Goal: Check status: Check status

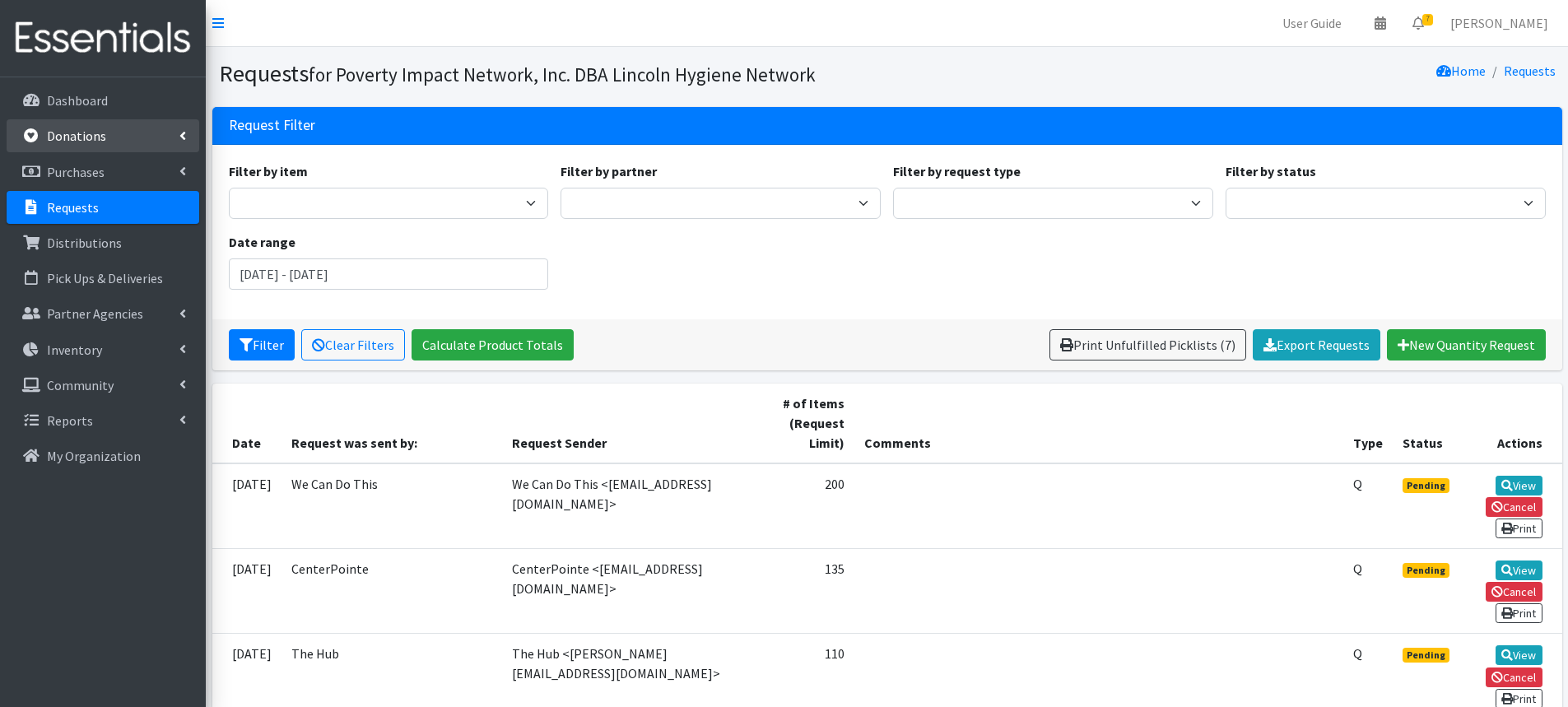
click at [90, 142] on p "Donations" at bounding box center [76, 135] width 59 height 17
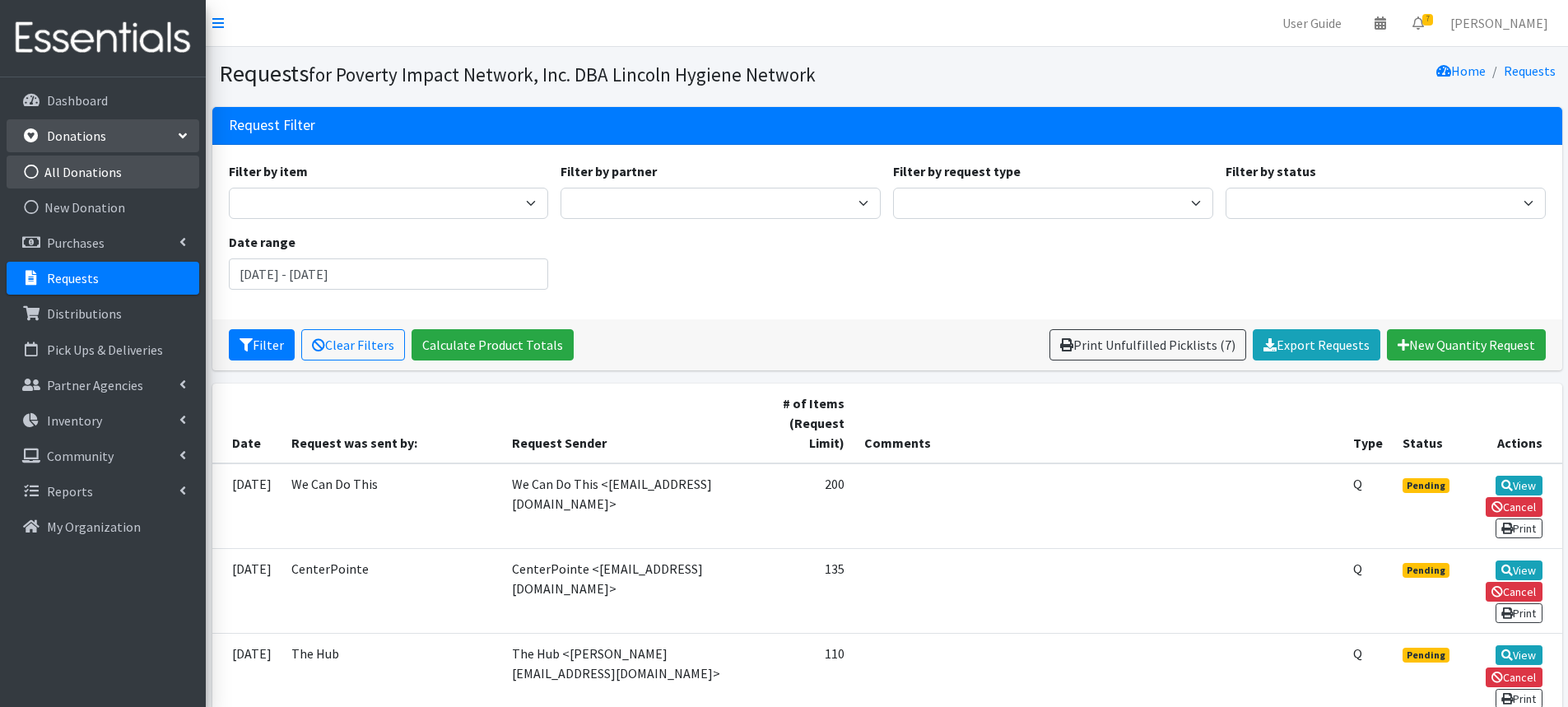
click at [85, 166] on link "All Donations" at bounding box center [102, 171] width 193 height 33
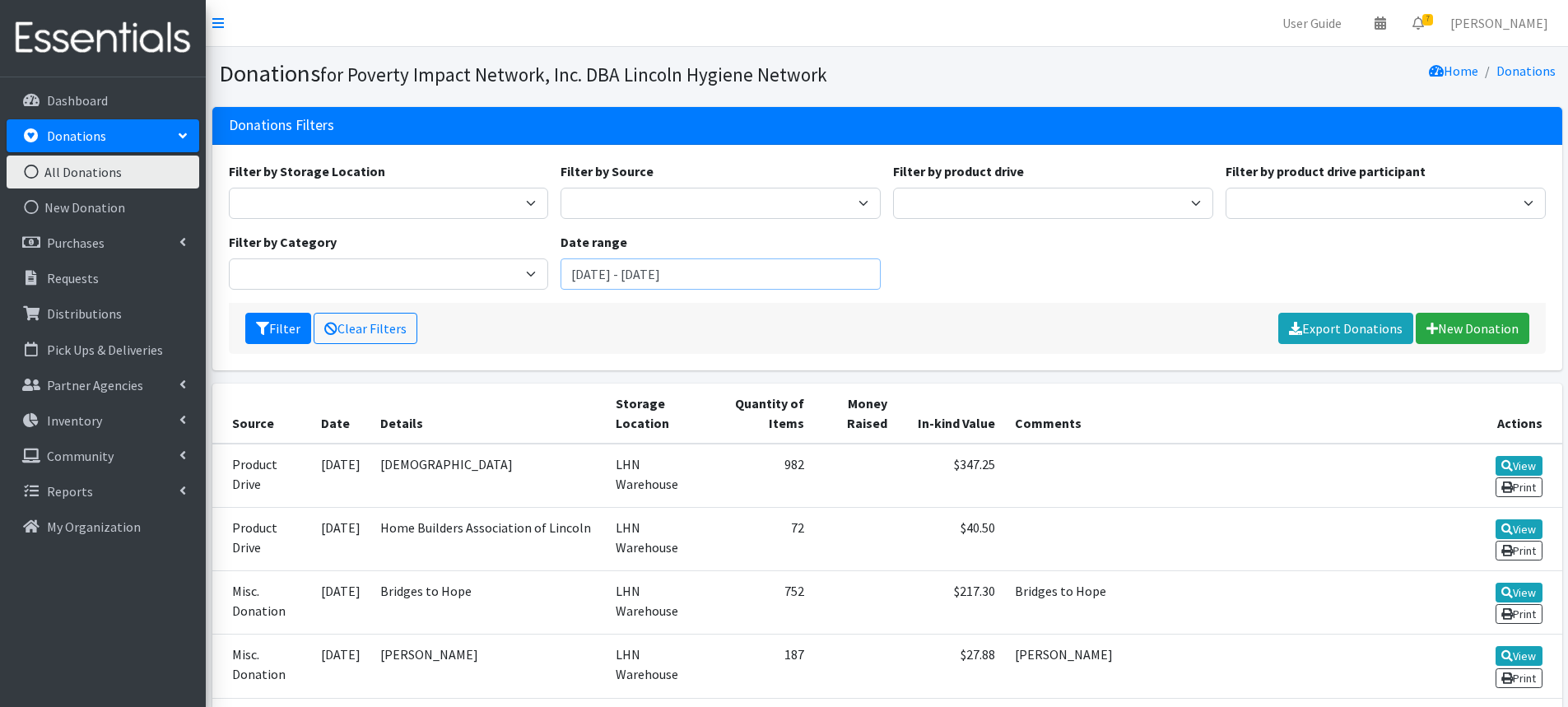
click at [607, 273] on input "[DATE] - [DATE]" at bounding box center [721, 274] width 320 height 32
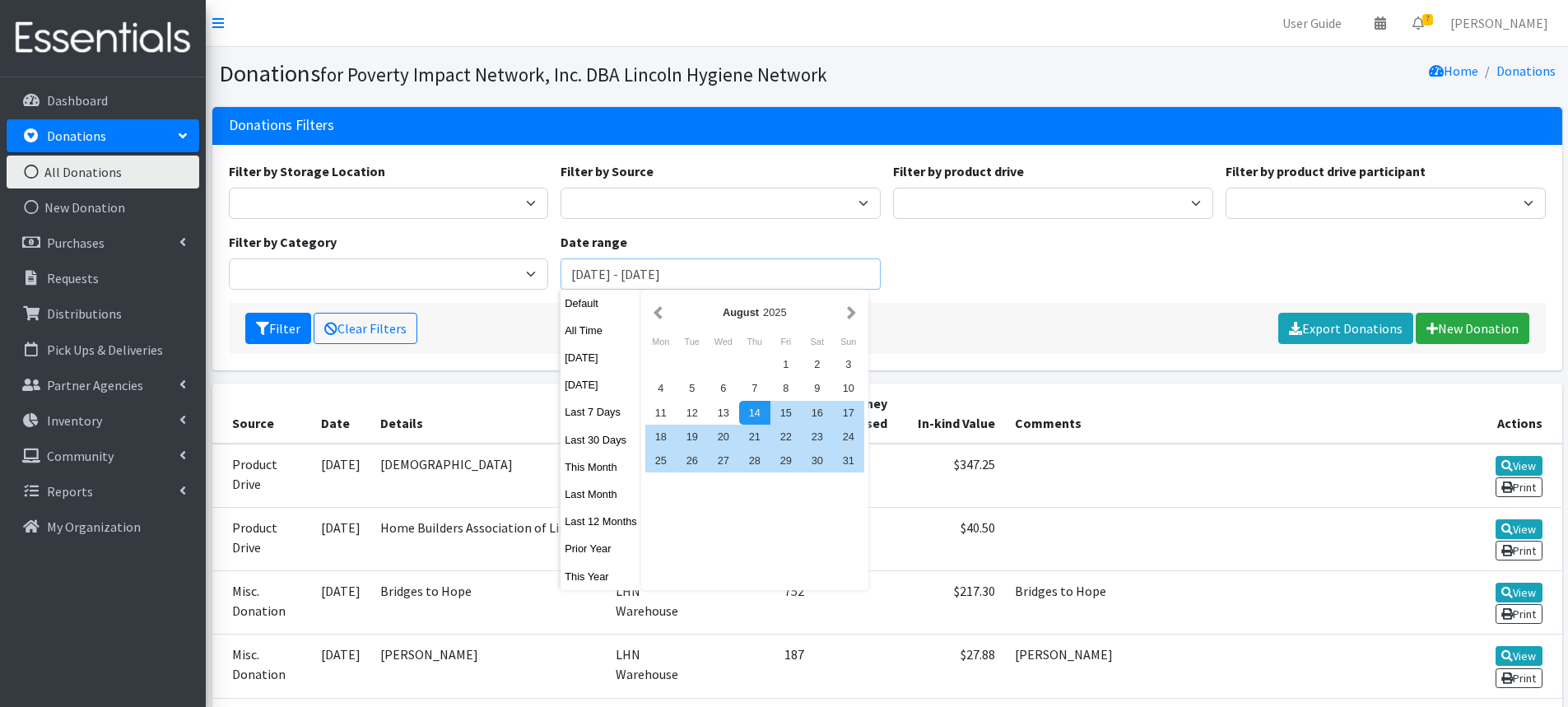
click at [729, 259] on input "[DATE] - [DATE]" at bounding box center [721, 274] width 320 height 32
click at [657, 317] on button "button" at bounding box center [658, 311] width 18 height 20
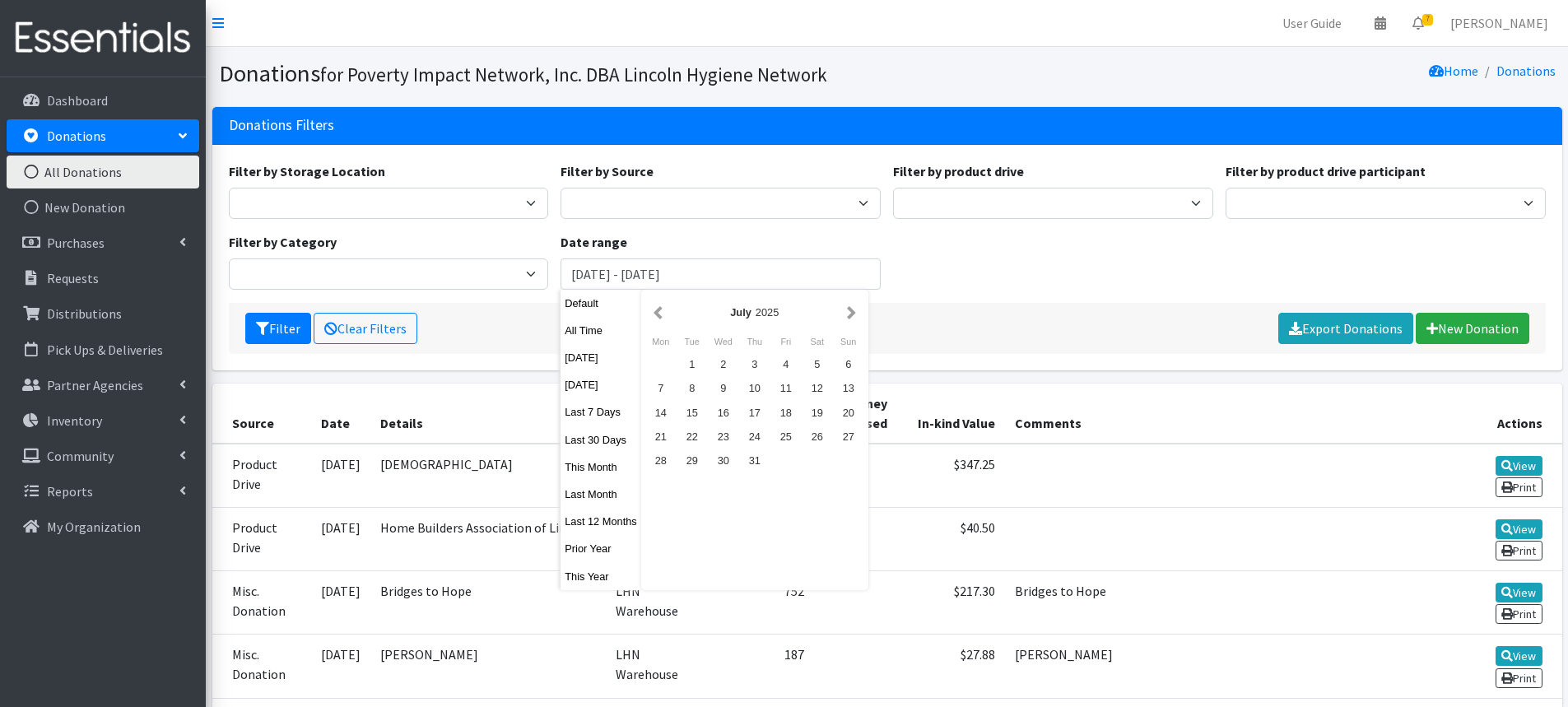
click at [657, 317] on button "button" at bounding box center [658, 311] width 18 height 20
click at [850, 320] on button "button" at bounding box center [852, 311] width 18 height 20
click at [697, 368] on div "1" at bounding box center [692, 363] width 32 height 24
click at [855, 320] on button "button" at bounding box center [852, 311] width 18 height 20
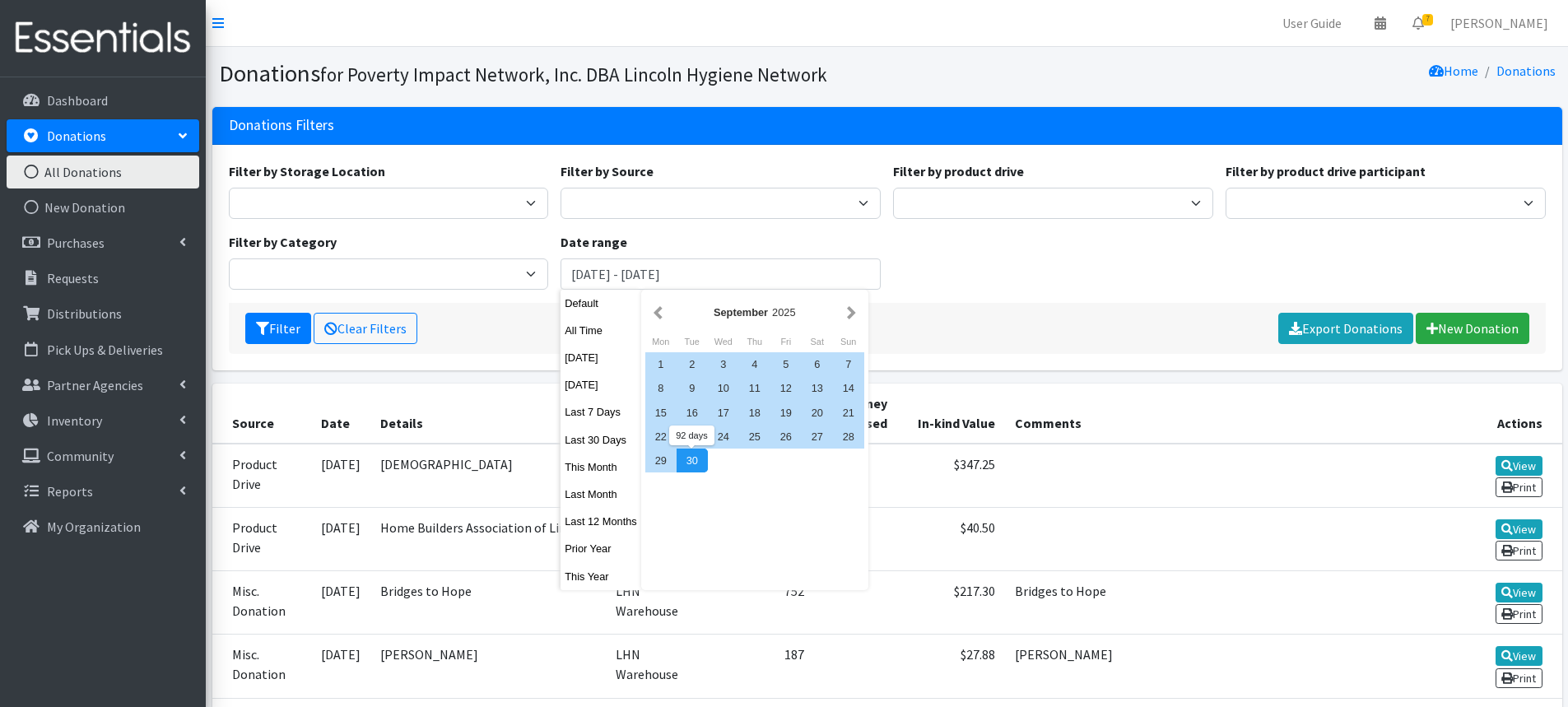
click at [694, 466] on div "30" at bounding box center [692, 460] width 32 height 24
type input "[DATE] - [DATE]"
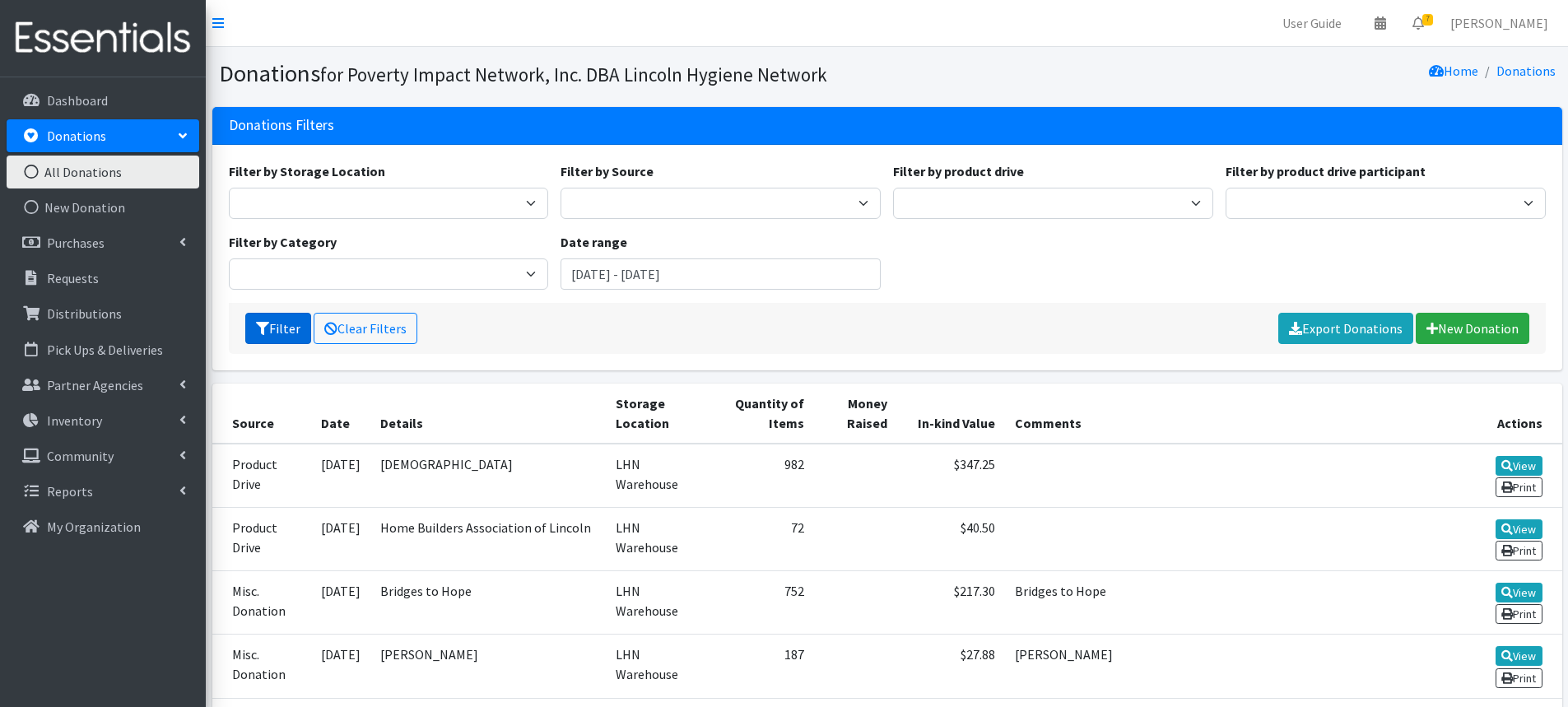
click at [273, 325] on button "Filter" at bounding box center [278, 329] width 66 height 32
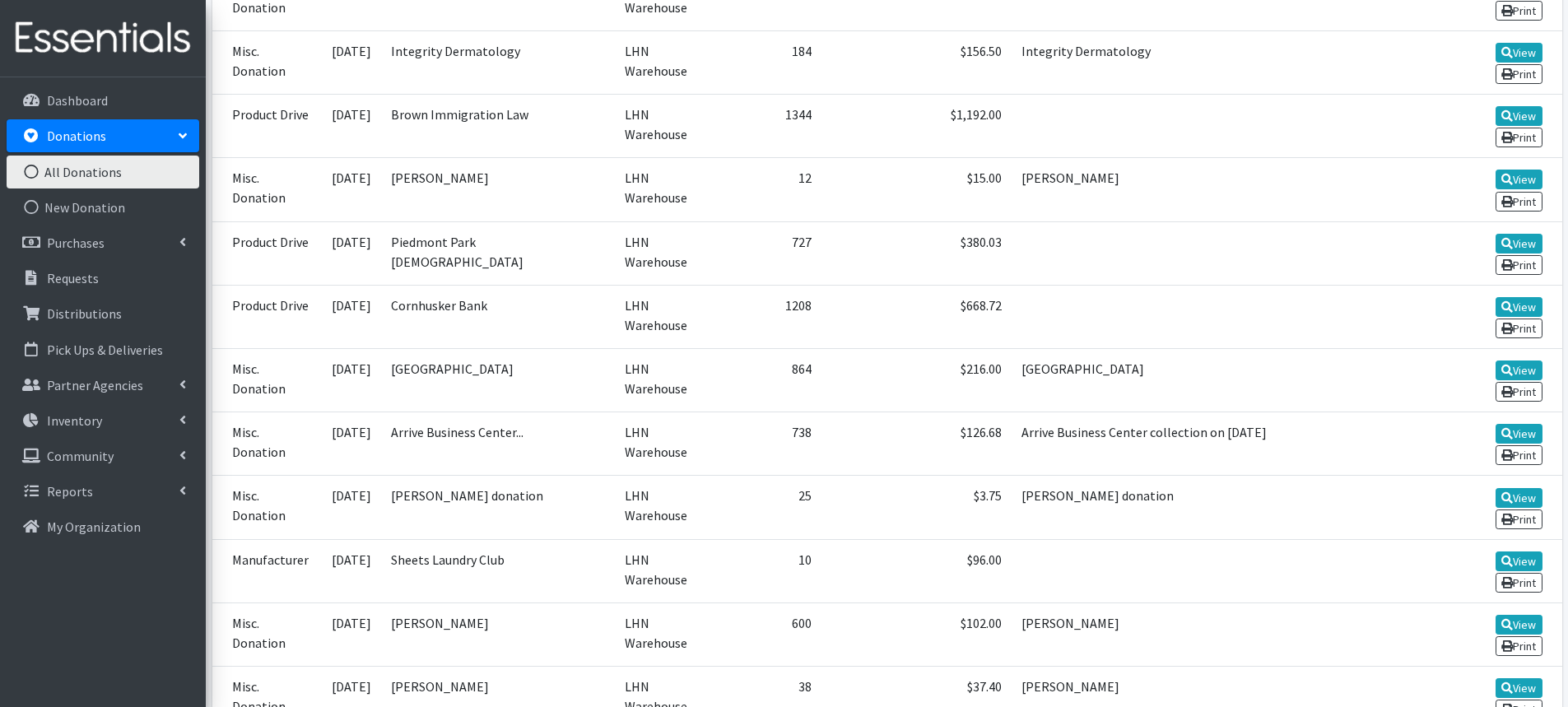
scroll to position [1647, 0]
